Goal: Task Accomplishment & Management: Use online tool/utility

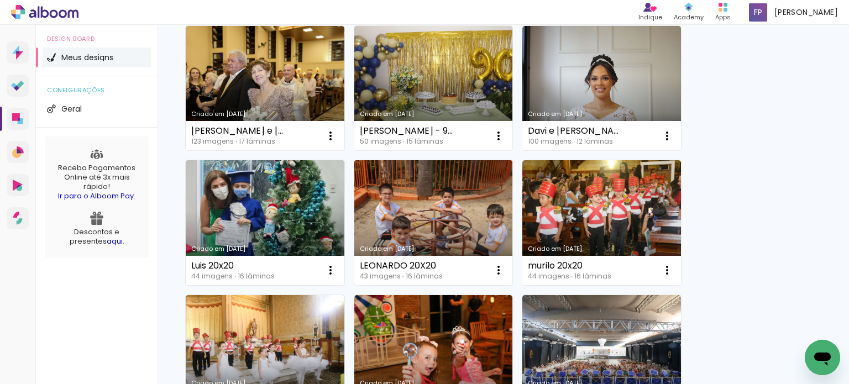
scroll to position [276, 0]
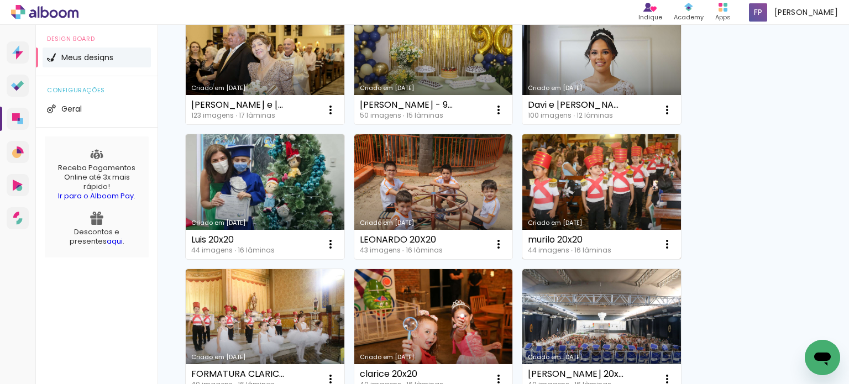
click at [630, 206] on link "Criado em [DATE]" at bounding box center [601, 196] width 159 height 125
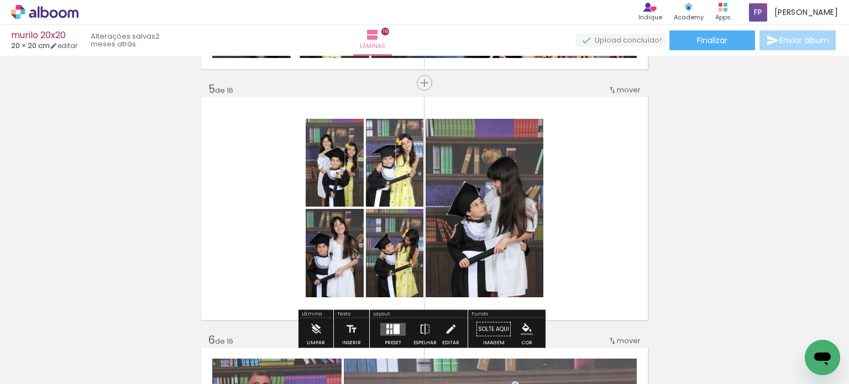
scroll to position [1050, 0]
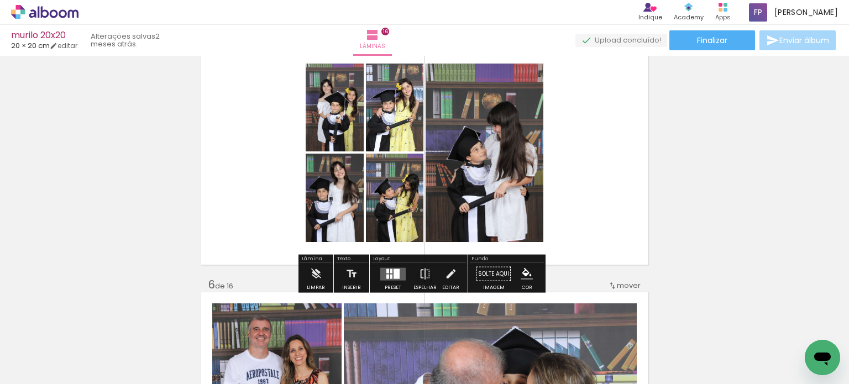
click at [393, 276] on div at bounding box center [396, 274] width 6 height 10
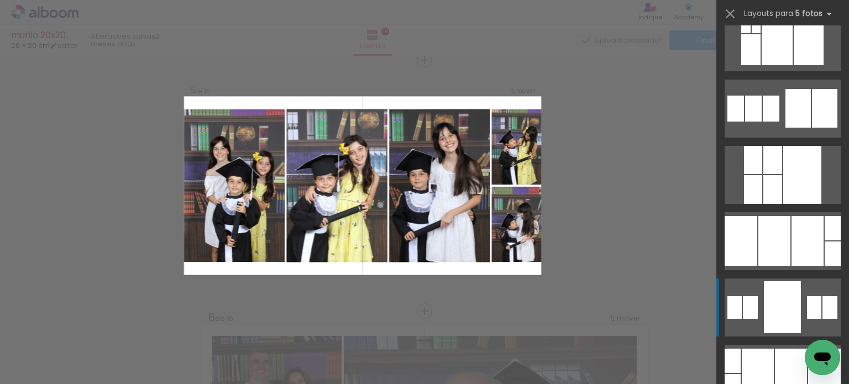
scroll to position [111, 0]
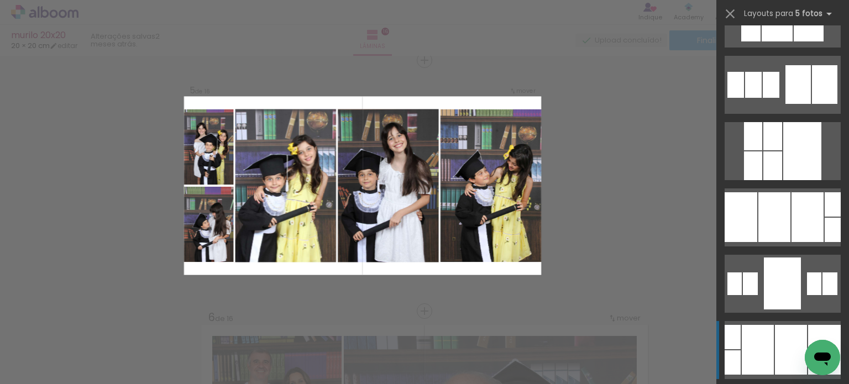
click at [774, 309] on div at bounding box center [782, 284] width 37 height 52
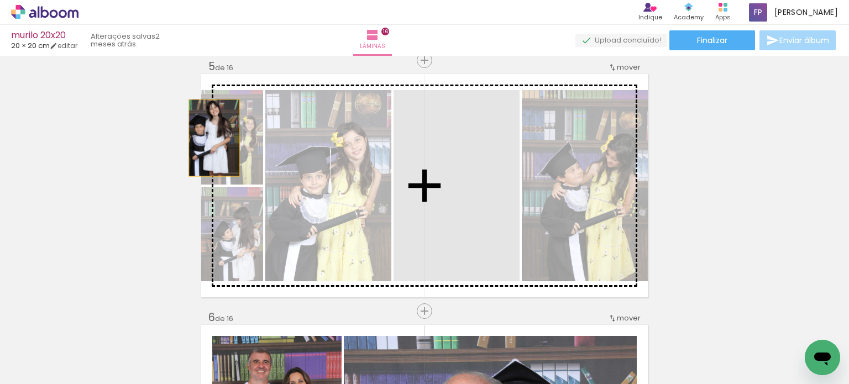
drag, startPoint x: 482, startPoint y: 206, endPoint x: 210, endPoint y: 138, distance: 280.3
click at [0, 0] on slot at bounding box center [0, 0] width 0 height 0
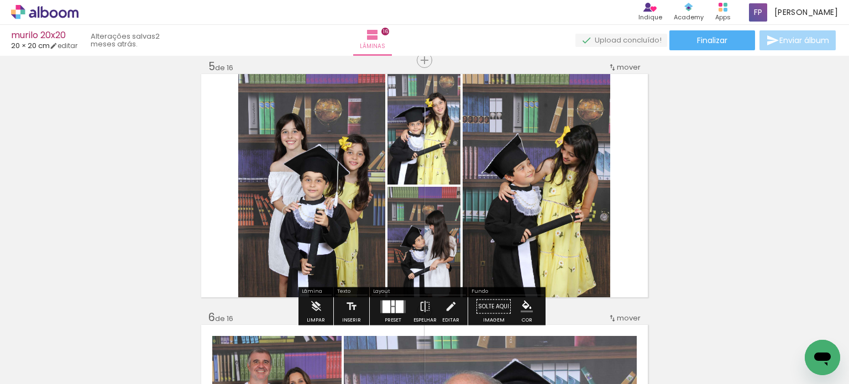
scroll to position [0, 642]
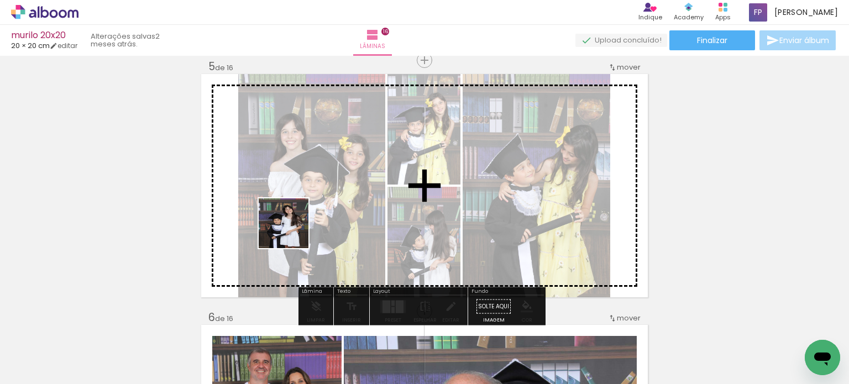
drag, startPoint x: 279, startPoint y: 339, endPoint x: 330, endPoint y: 199, distance: 149.7
click at [305, 199] on quentale-workspace at bounding box center [424, 192] width 849 height 384
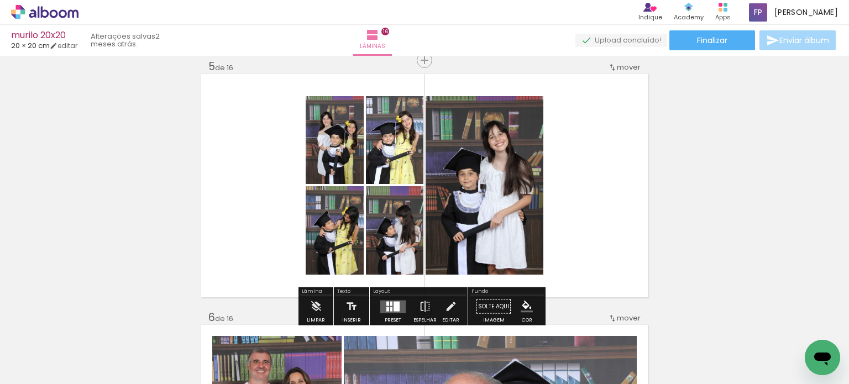
click at [397, 307] on quentale-layouter at bounding box center [392, 306] width 25 height 13
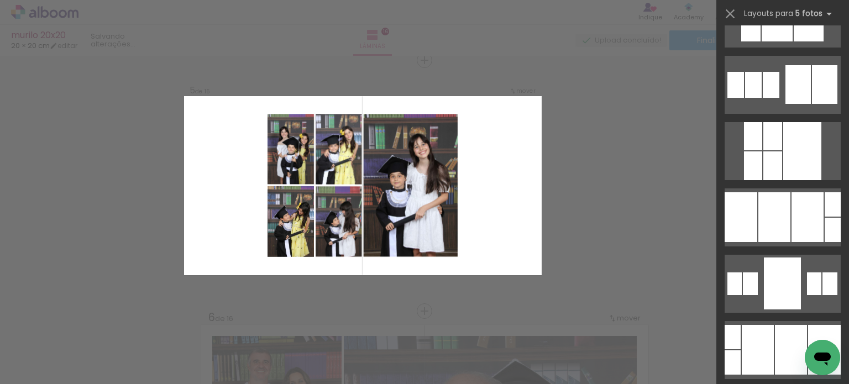
scroll to position [0, 0]
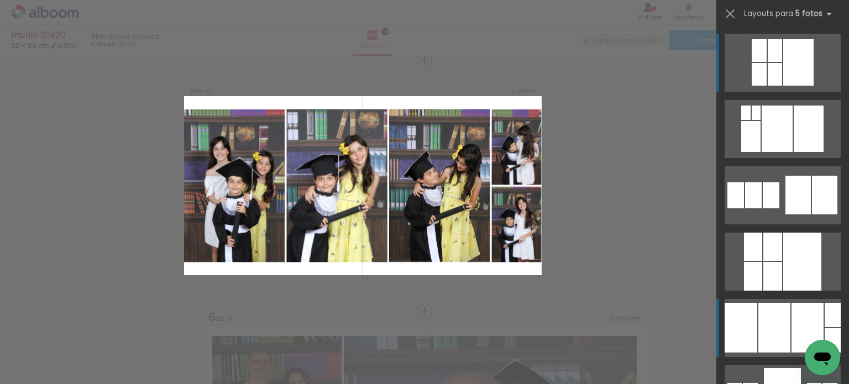
click at [778, 320] on div at bounding box center [774, 328] width 32 height 50
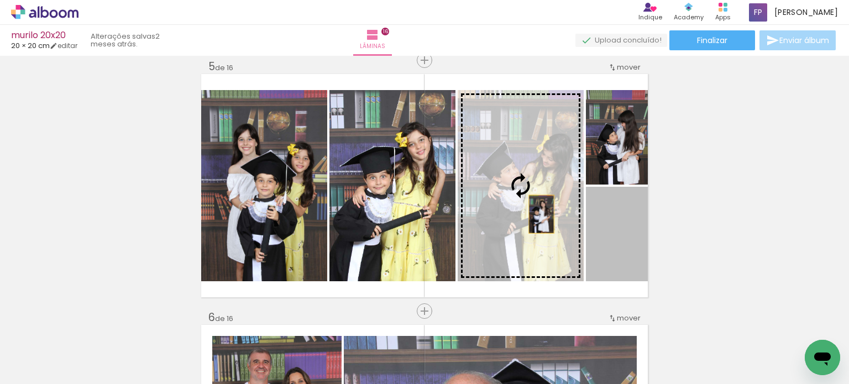
drag, startPoint x: 579, startPoint y: 230, endPoint x: 537, endPoint y: 214, distance: 45.2
click at [0, 0] on slot at bounding box center [0, 0] width 0 height 0
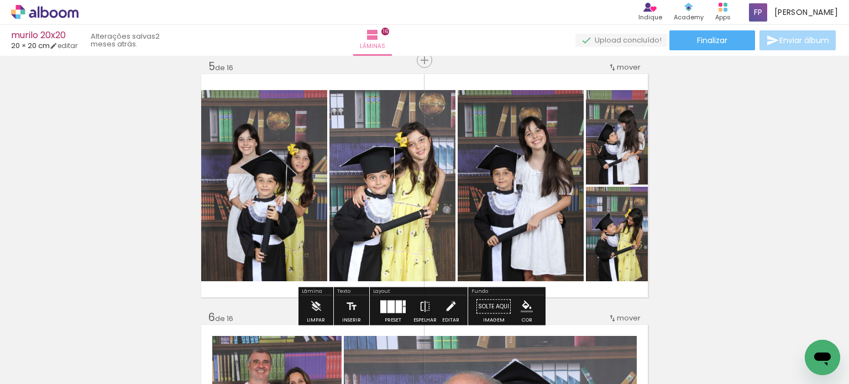
click at [450, 302] on iron-icon at bounding box center [451, 307] width 12 height 22
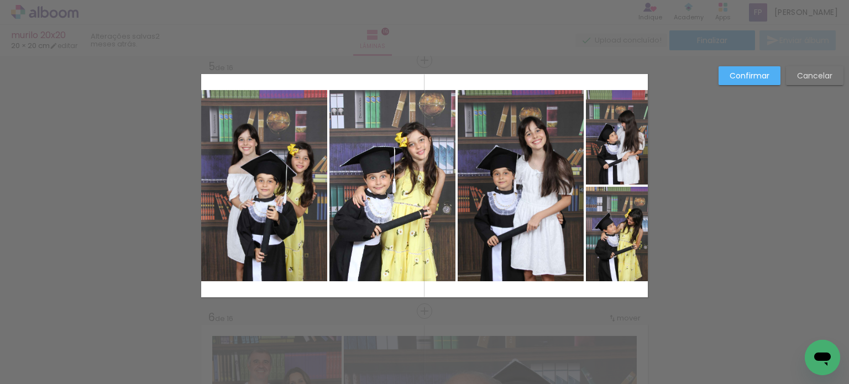
click at [283, 187] on quentale-photo at bounding box center [264, 185] width 126 height 191
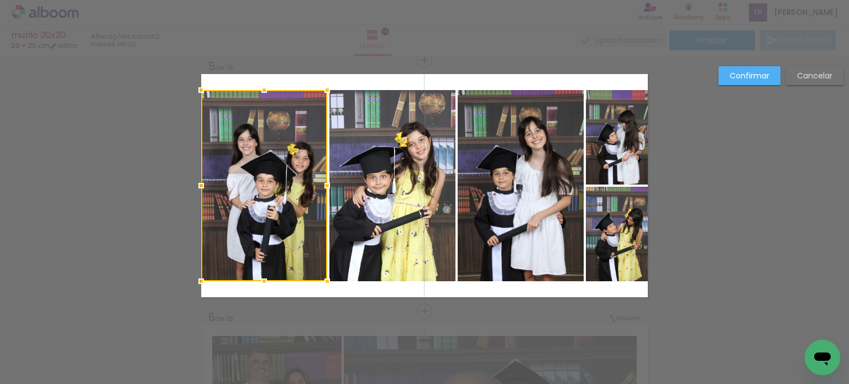
click at [0, 0] on slot "Cancelar" at bounding box center [0, 0] width 0 height 0
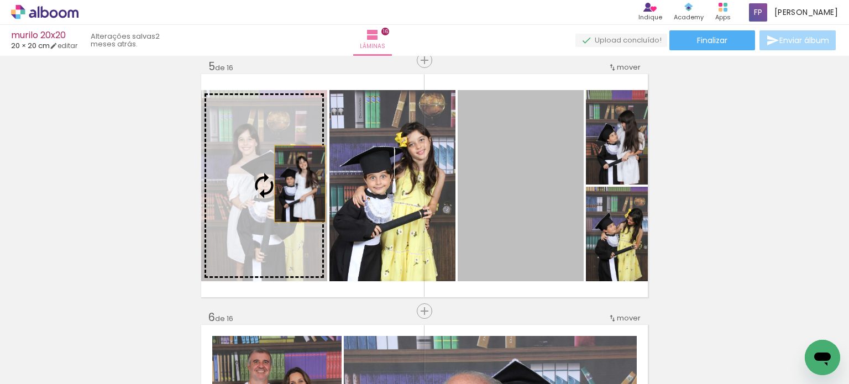
drag, startPoint x: 519, startPoint y: 181, endPoint x: 270, endPoint y: 181, distance: 249.8
click at [0, 0] on slot at bounding box center [0, 0] width 0 height 0
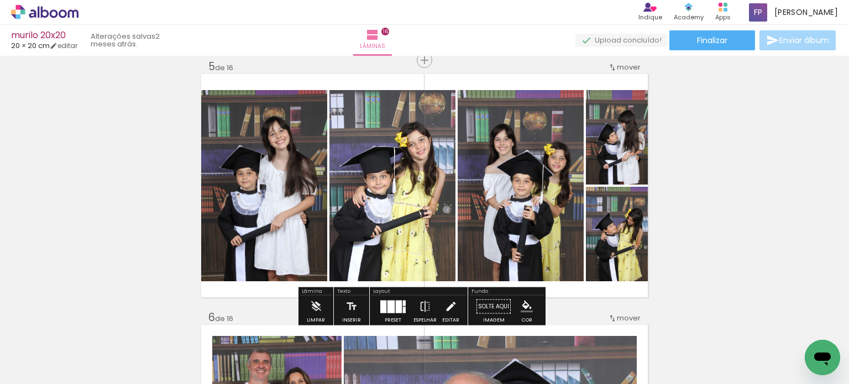
click at [450, 309] on iron-icon at bounding box center [451, 307] width 12 height 22
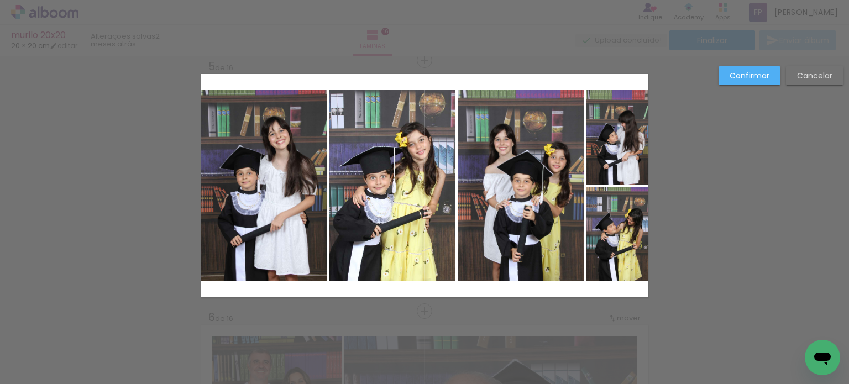
click at [285, 201] on quentale-photo at bounding box center [264, 185] width 126 height 191
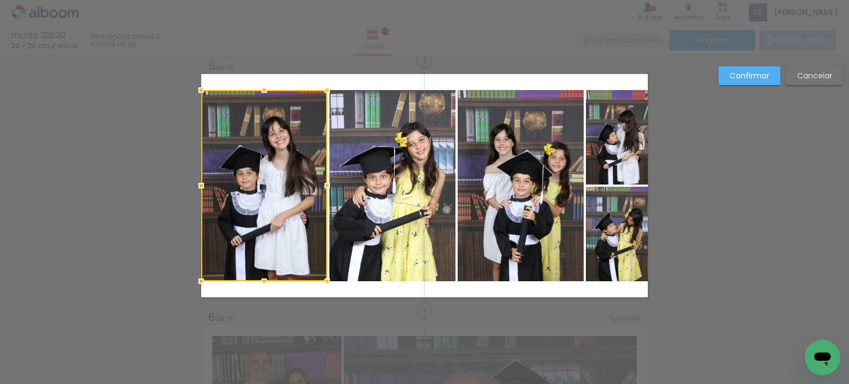
click at [364, 186] on quentale-photo at bounding box center [392, 185] width 126 height 191
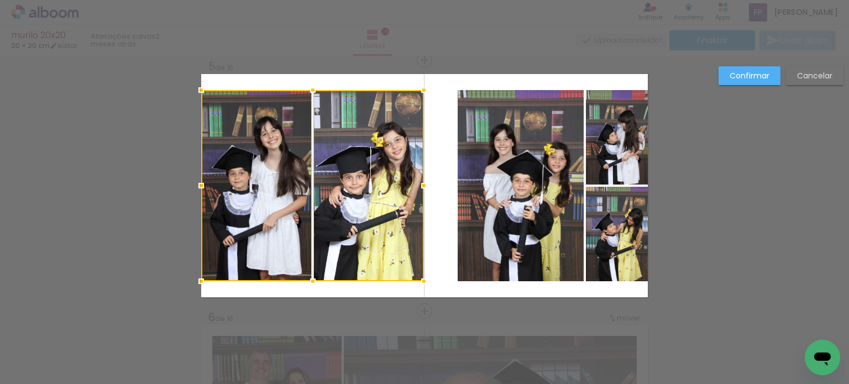
drag, startPoint x: 452, startPoint y: 185, endPoint x: 420, endPoint y: 186, distance: 31.5
click at [420, 186] on div at bounding box center [424, 186] width 22 height 22
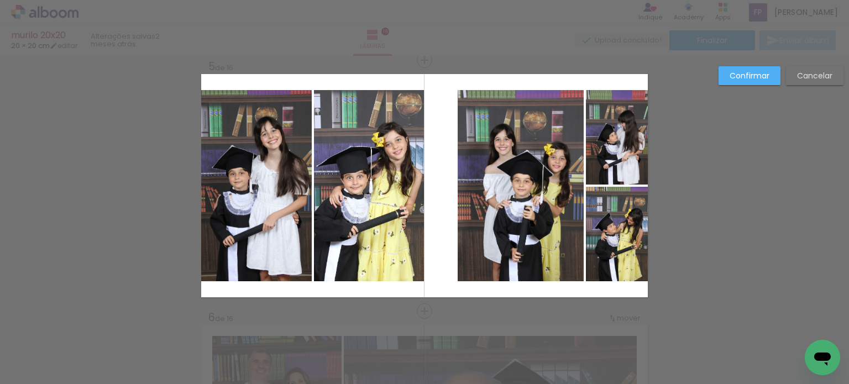
click at [480, 176] on quentale-photo at bounding box center [521, 185] width 126 height 191
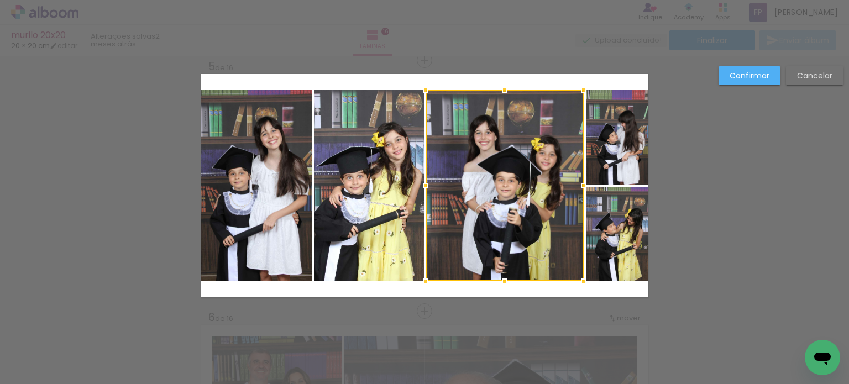
drag, startPoint x: 453, startPoint y: 182, endPoint x: 421, endPoint y: 184, distance: 32.1
click at [421, 184] on div at bounding box center [425, 186] width 22 height 22
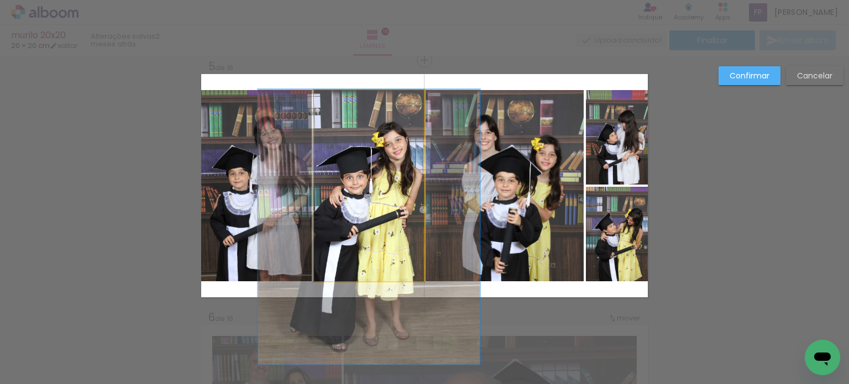
click at [373, 179] on quentale-photo at bounding box center [369, 185] width 111 height 191
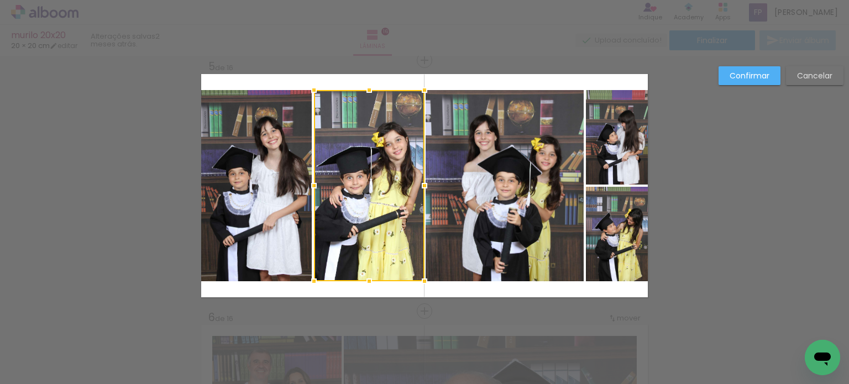
drag, startPoint x: 758, startPoint y: 71, endPoint x: 689, endPoint y: 96, distance: 73.2
click at [0, 0] on slot "Confirmar" at bounding box center [0, 0] width 0 height 0
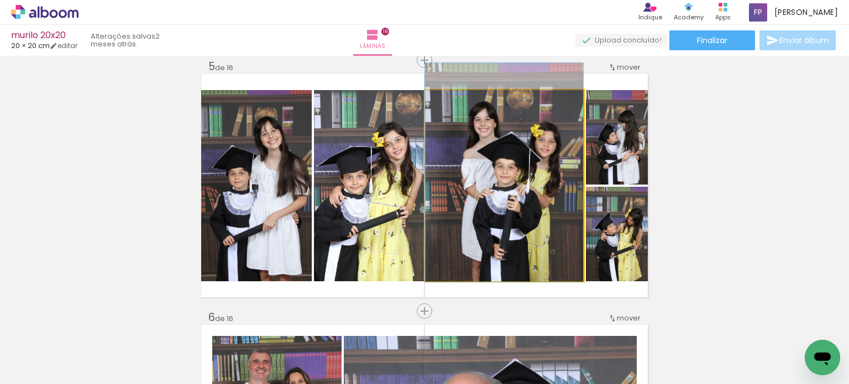
drag, startPoint x: 554, startPoint y: 218, endPoint x: 553, endPoint y: 196, distance: 22.2
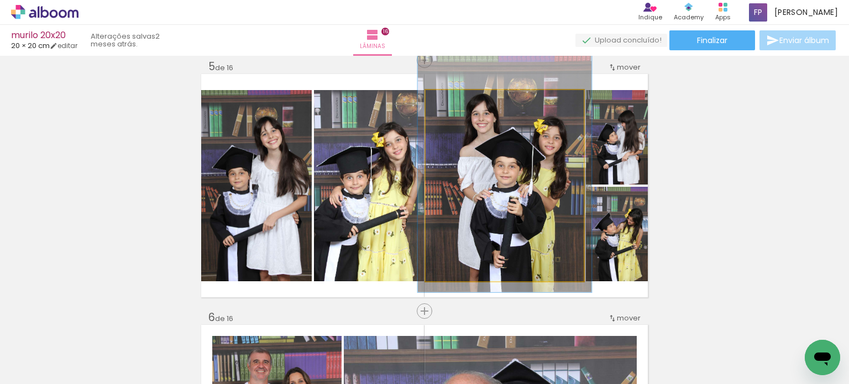
type paper-slider "112"
click at [453, 103] on div at bounding box center [455, 102] width 10 height 10
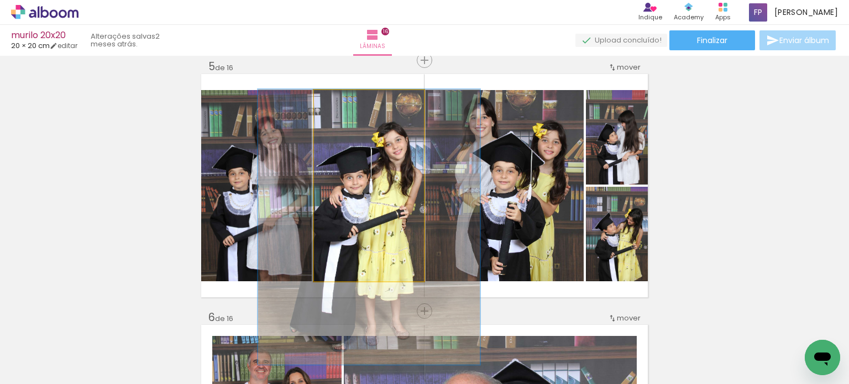
click at [362, 158] on quentale-photo at bounding box center [369, 185] width 111 height 191
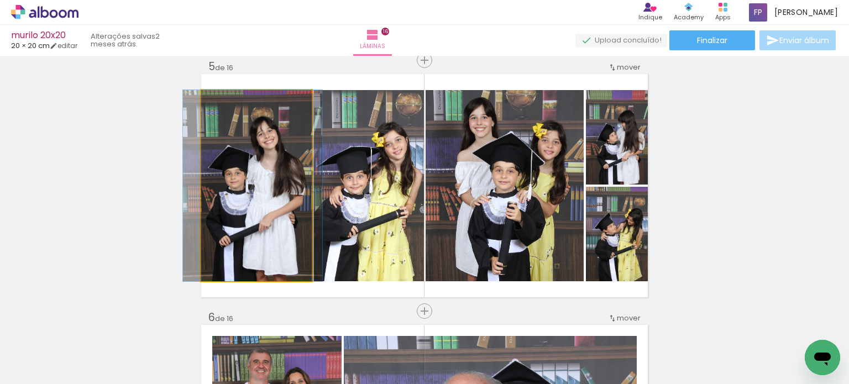
click at [219, 101] on div at bounding box center [227, 102] width 18 height 18
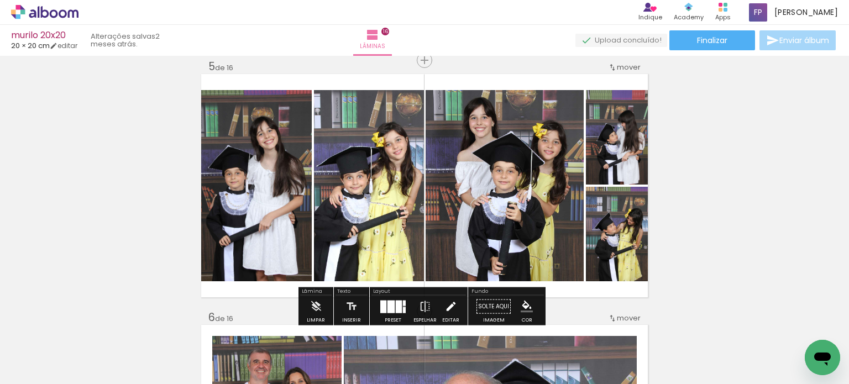
click at [455, 305] on paper-button "Editar" at bounding box center [450, 310] width 23 height 28
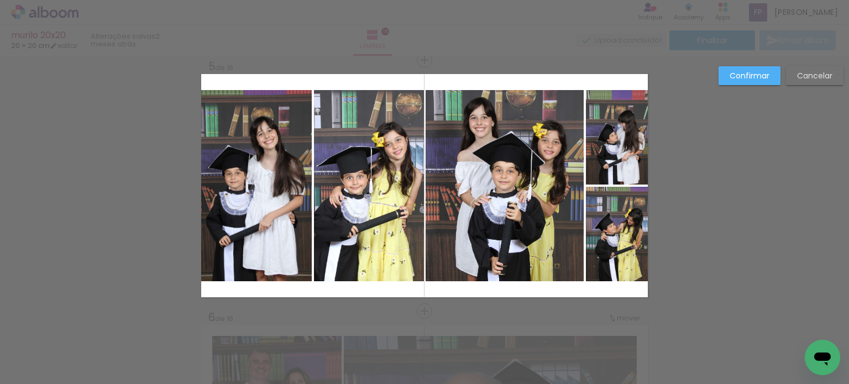
click at [386, 238] on quentale-photo at bounding box center [369, 185] width 111 height 191
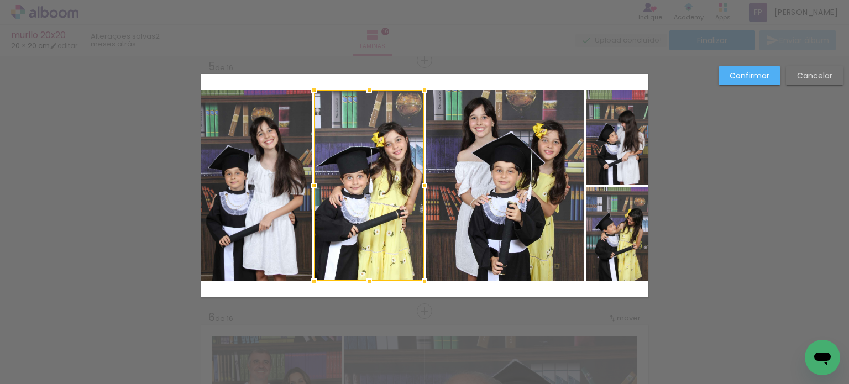
click at [303, 183] on div at bounding box center [314, 186] width 22 height 22
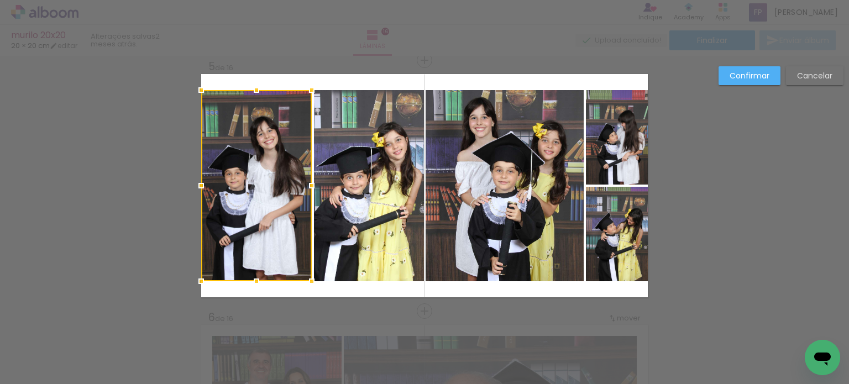
click at [304, 186] on div at bounding box center [312, 186] width 22 height 22
click at [0, 0] on slot "Cancelar" at bounding box center [0, 0] width 0 height 0
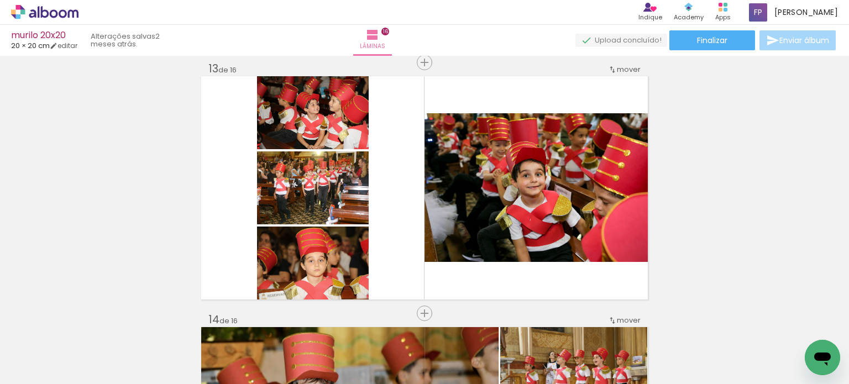
scroll to position [3062, 0]
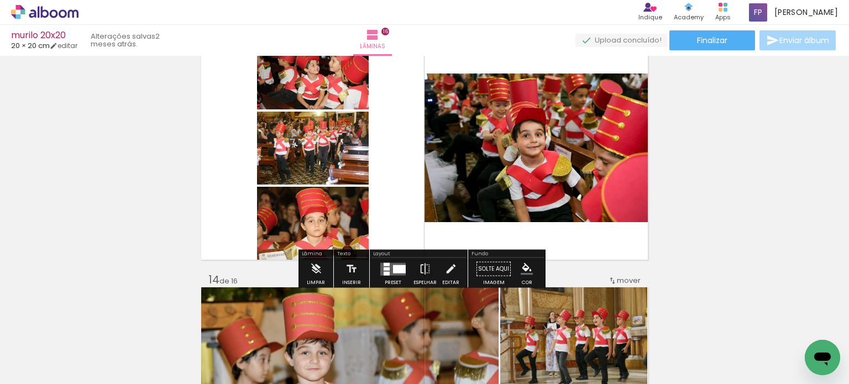
click at [387, 269] on quentale-layouter at bounding box center [392, 269] width 25 height 13
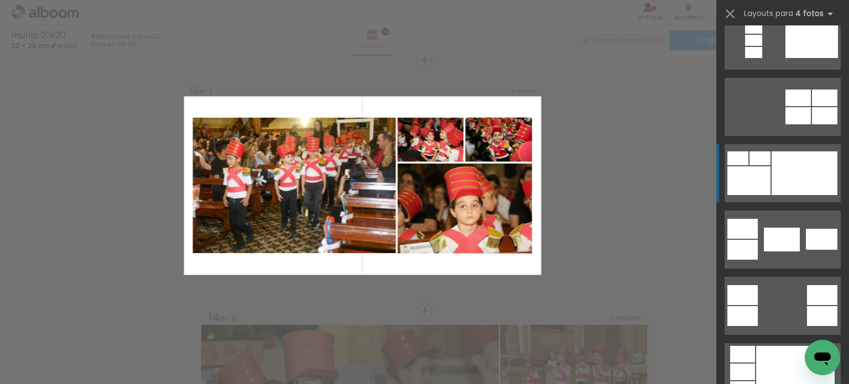
scroll to position [332, 0]
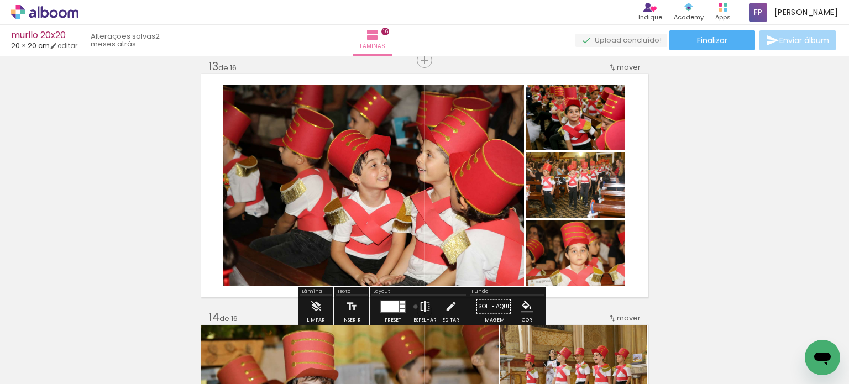
click at [413, 306] on paper-button "Espelhar" at bounding box center [425, 310] width 29 height 28
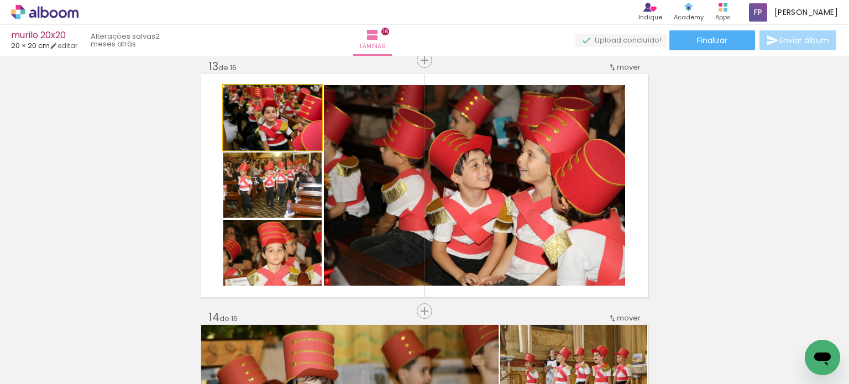
drag, startPoint x: 275, startPoint y: 117, endPoint x: 433, endPoint y: 177, distance: 169.1
click at [0, 0] on slot at bounding box center [0, 0] width 0 height 0
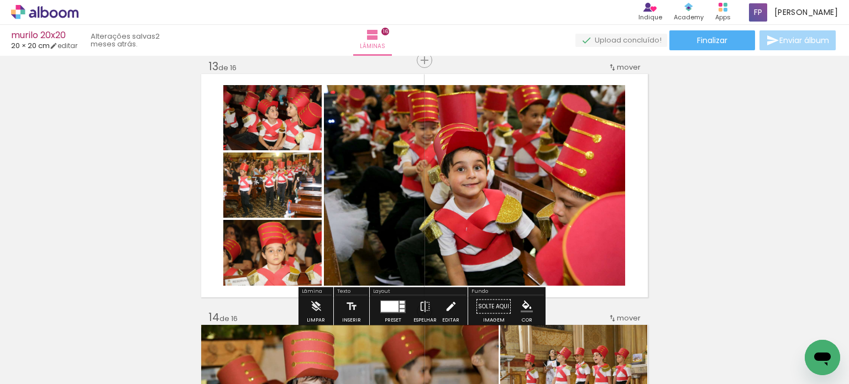
click at [445, 306] on iron-icon at bounding box center [451, 307] width 12 height 22
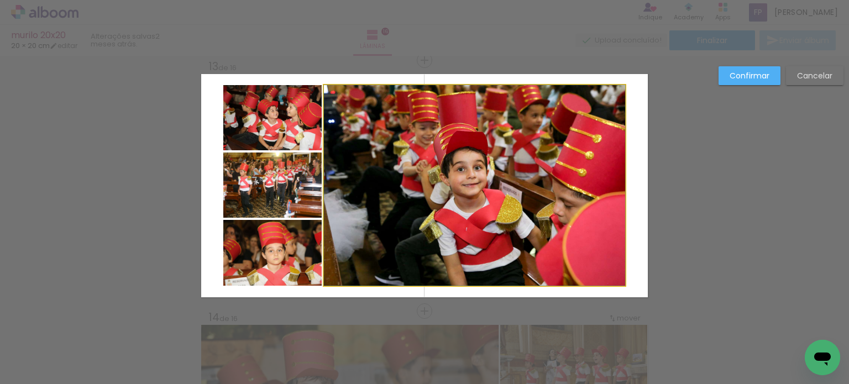
click at [505, 190] on quentale-photo at bounding box center [474, 185] width 301 height 201
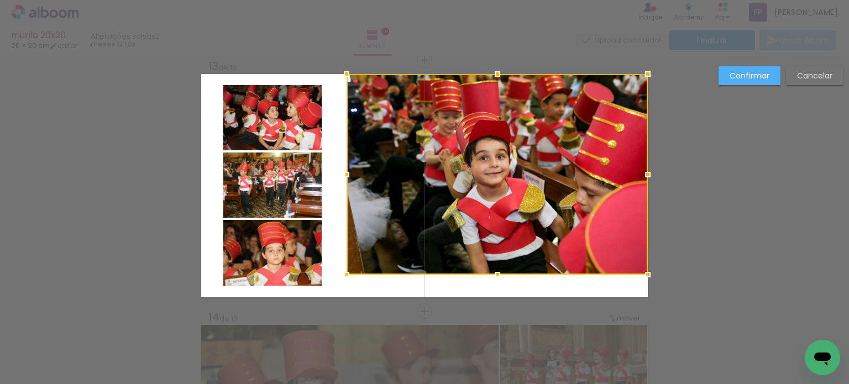
drag, startPoint x: 540, startPoint y: 234, endPoint x: 597, endPoint y: 208, distance: 62.8
click at [597, 208] on div at bounding box center [497, 174] width 301 height 201
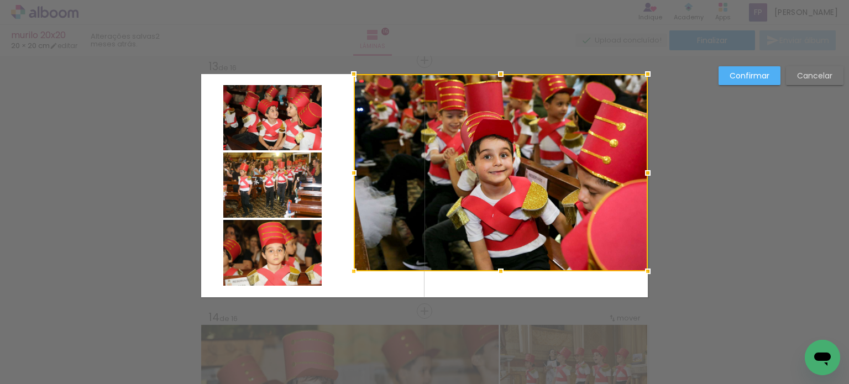
drag, startPoint x: 340, startPoint y: 278, endPoint x: 300, endPoint y: 316, distance: 55.5
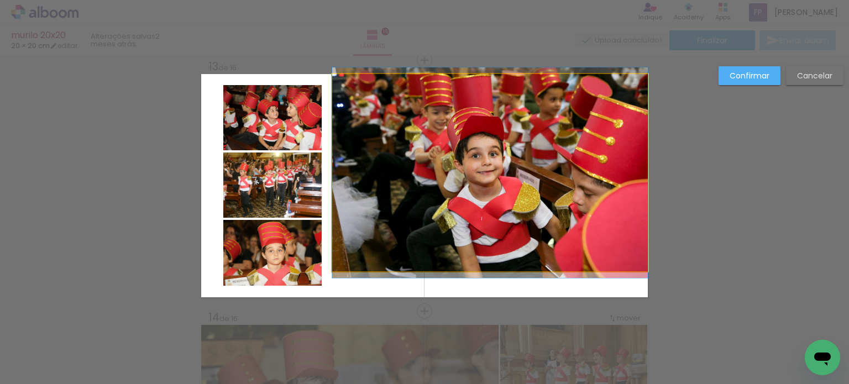
click at [401, 221] on quentale-photo at bounding box center [490, 172] width 316 height 197
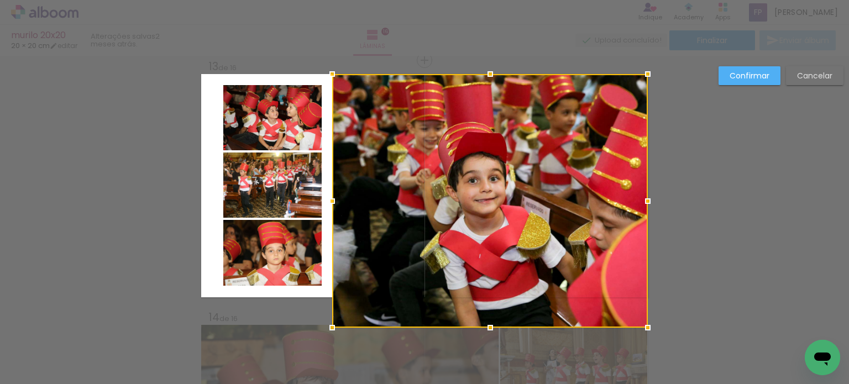
drag, startPoint x: 487, startPoint y: 275, endPoint x: 484, endPoint y: 307, distance: 32.2
click at [484, 307] on div at bounding box center [490, 201] width 316 height 254
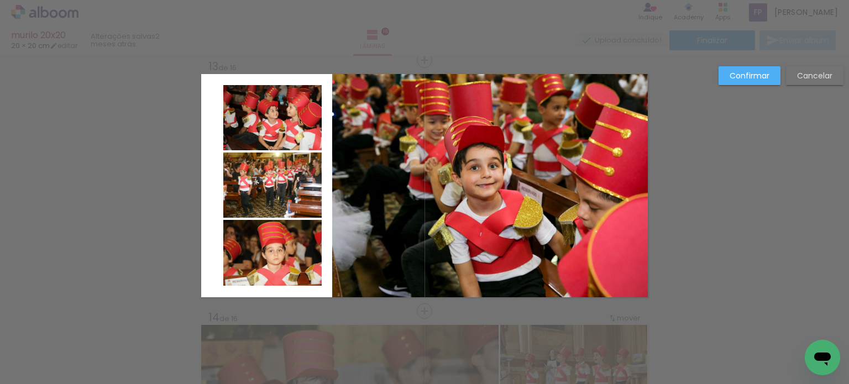
click at [498, 243] on quentale-photo at bounding box center [490, 185] width 316 height 223
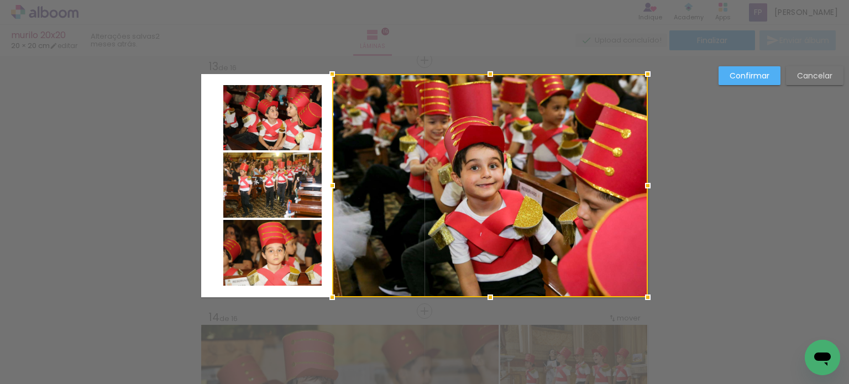
click at [297, 139] on quentale-photo at bounding box center [272, 117] width 98 height 65
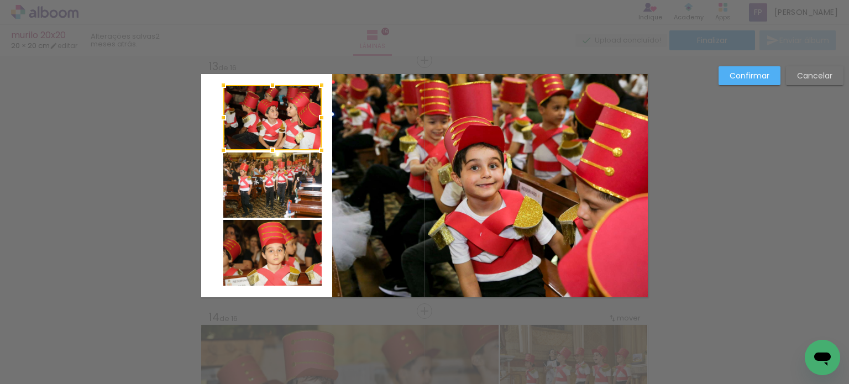
click at [289, 201] on quentale-photo at bounding box center [272, 185] width 98 height 65
click at [281, 260] on quentale-photo at bounding box center [272, 253] width 98 height 66
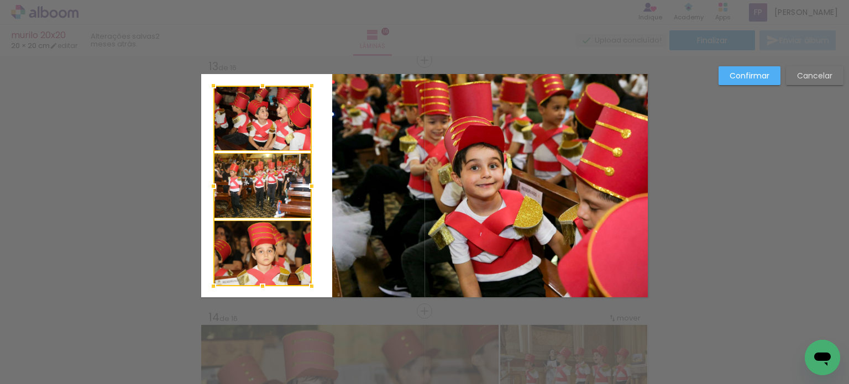
drag, startPoint x: 274, startPoint y: 201, endPoint x: 263, endPoint y: 202, distance: 10.6
click at [263, 202] on div at bounding box center [262, 186] width 98 height 201
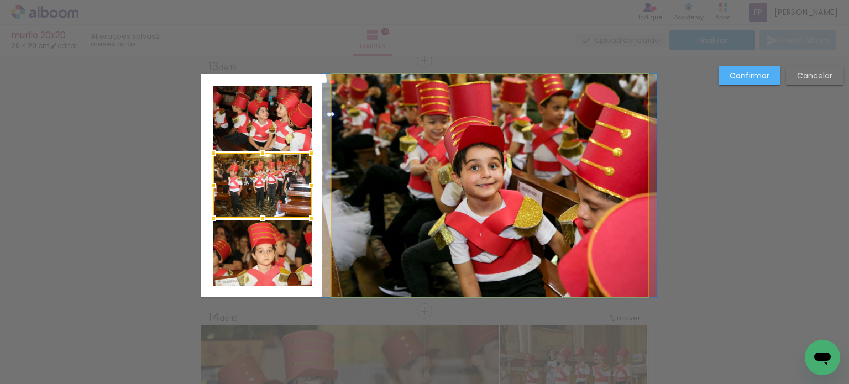
click at [377, 196] on quentale-photo at bounding box center [490, 185] width 316 height 223
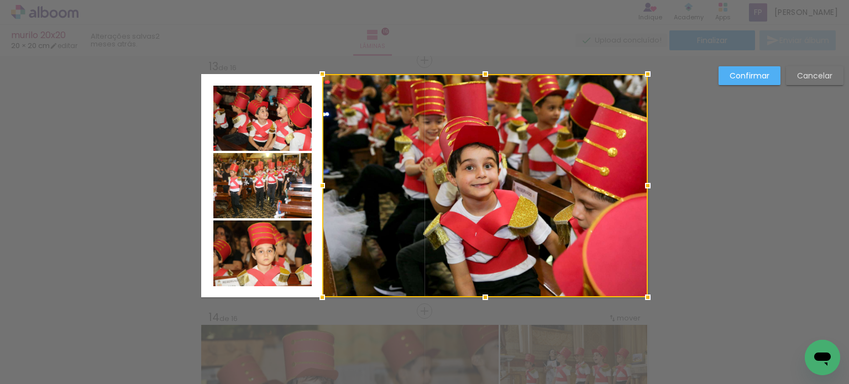
drag, startPoint x: 330, startPoint y: 185, endPoint x: 321, endPoint y: 185, distance: 9.9
click at [321, 185] on div at bounding box center [322, 186] width 22 height 22
click at [0, 0] on slot "Confirmar" at bounding box center [0, 0] width 0 height 0
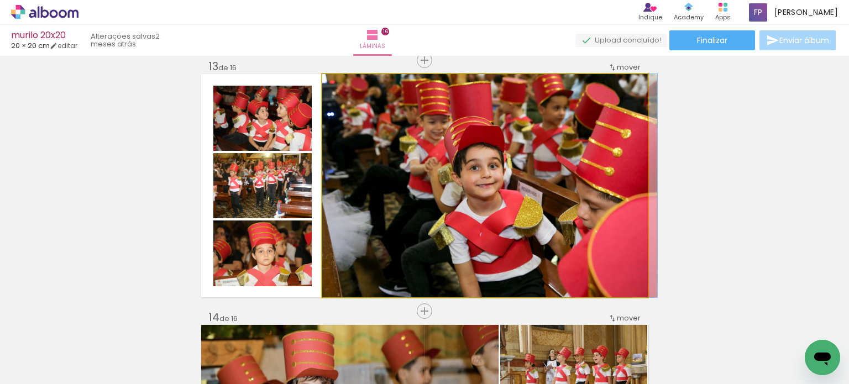
drag, startPoint x: 497, startPoint y: 203, endPoint x: 523, endPoint y: 203, distance: 26.0
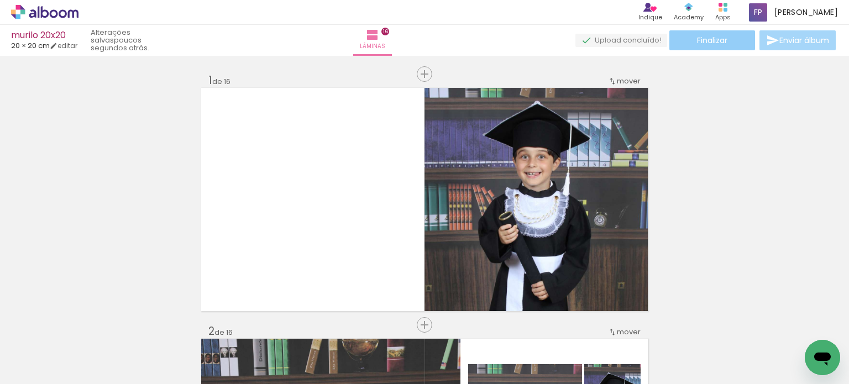
scroll to position [3854, 0]
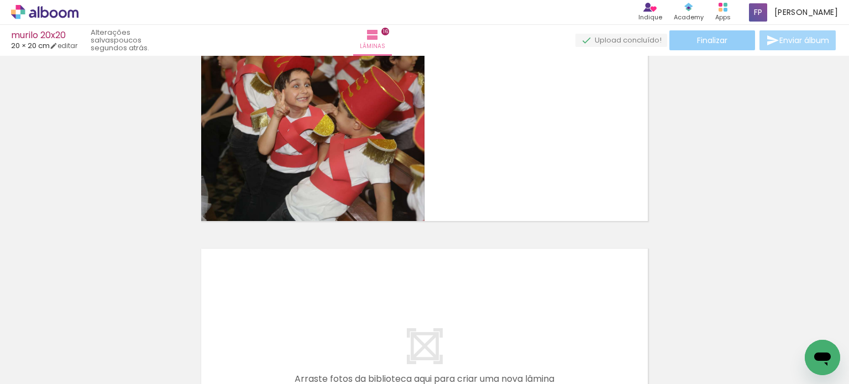
click at [705, 45] on paper-button "Finalizar" at bounding box center [712, 40] width 86 height 20
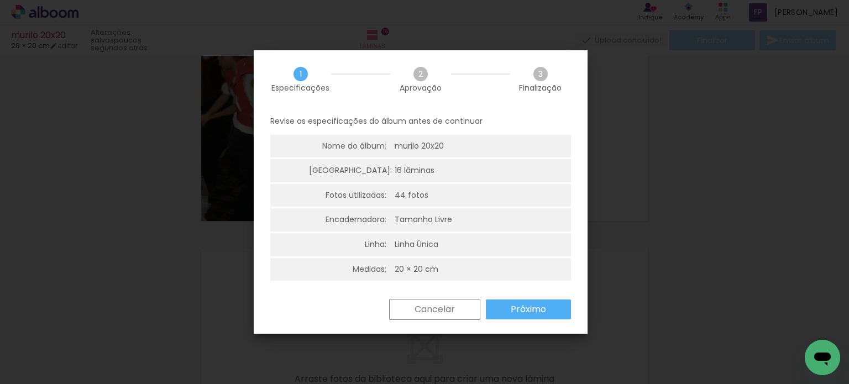
scroll to position [0, 642]
click at [0, 0] on slot "Próximo" at bounding box center [0, 0] width 0 height 0
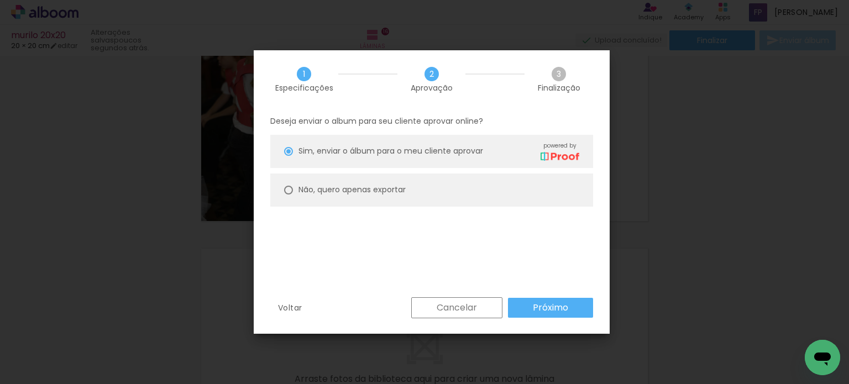
click at [474, 193] on paper-radio-button "Não, quero apenas exportar" at bounding box center [431, 190] width 323 height 33
type paper-radio-button "on"
click at [566, 318] on div "Cancelar Próximo" at bounding box center [499, 307] width 187 height 21
click at [0, 0] on slot "Próximo" at bounding box center [0, 0] width 0 height 0
type input "Alta, 300 DPI"
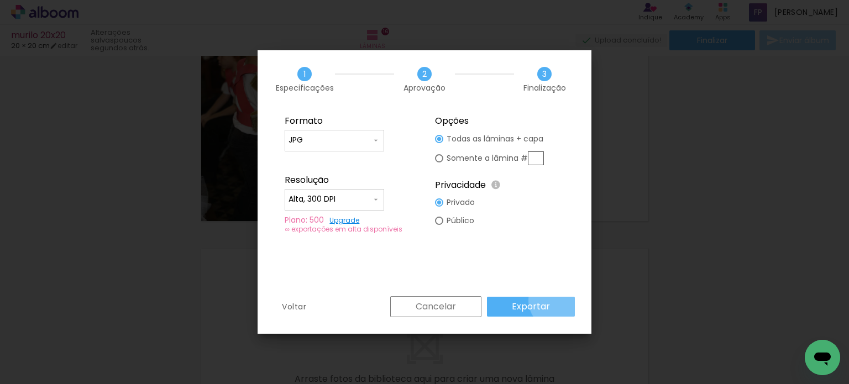
click at [559, 301] on paper-button "Exportar" at bounding box center [531, 307] width 88 height 20
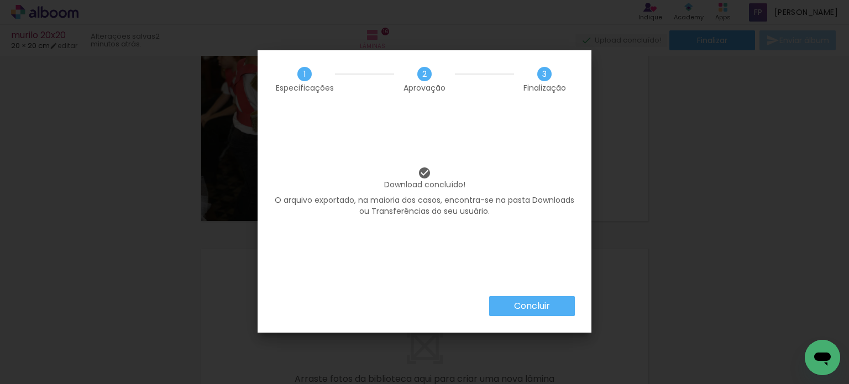
scroll to position [0, 642]
click at [524, 291] on div "Download concluído! O arquivo exportado, na maioria dos casos, encontra-se na p…" at bounding box center [425, 202] width 334 height 188
click at [0, 0] on slot "Concluir" at bounding box center [0, 0] width 0 height 0
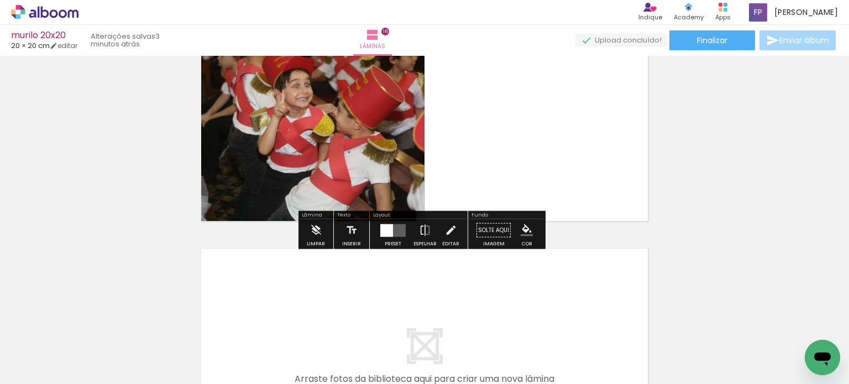
scroll to position [0, 642]
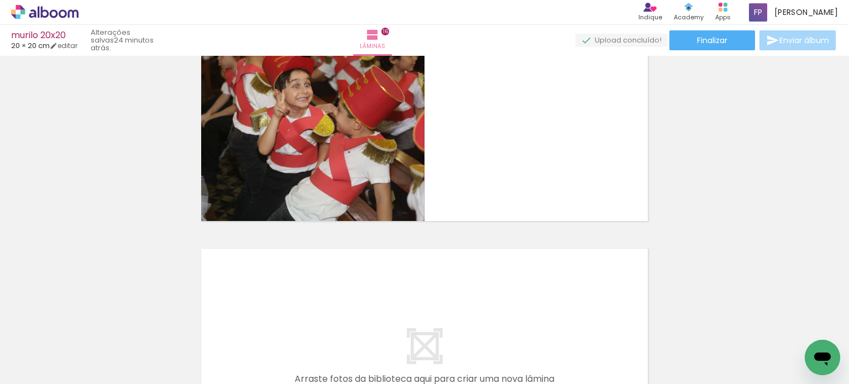
scroll to position [0, 642]
